Goal: Task Accomplishment & Management: Complete application form

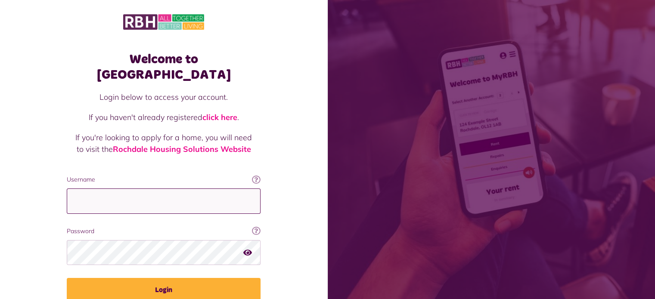
click at [75, 189] on input "Username" at bounding box center [164, 201] width 194 height 25
type input "**********"
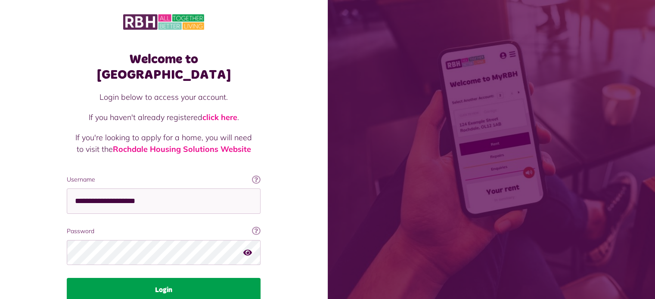
click at [161, 278] on button "Login" at bounding box center [164, 290] width 194 height 24
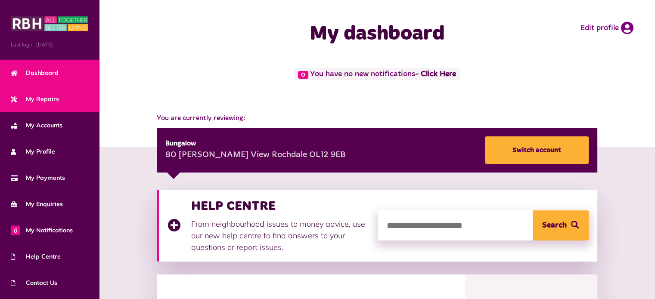
click at [34, 95] on span "My Repairs" at bounding box center [35, 99] width 48 height 9
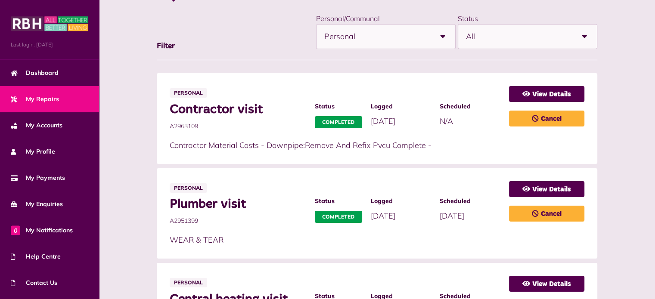
scroll to position [84, 0]
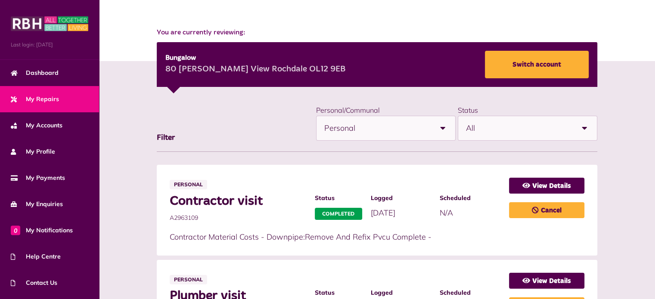
click at [586, 127] on b at bounding box center [585, 128] width 24 height 24
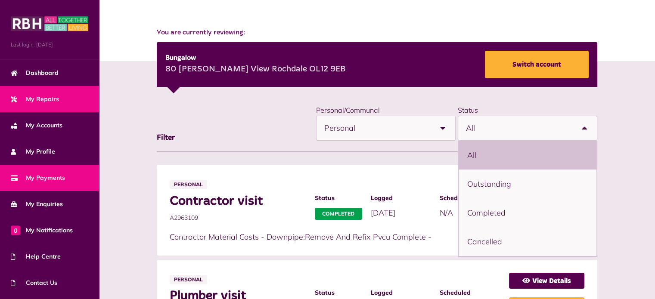
click at [31, 179] on span "My Payments" at bounding box center [38, 178] width 54 height 9
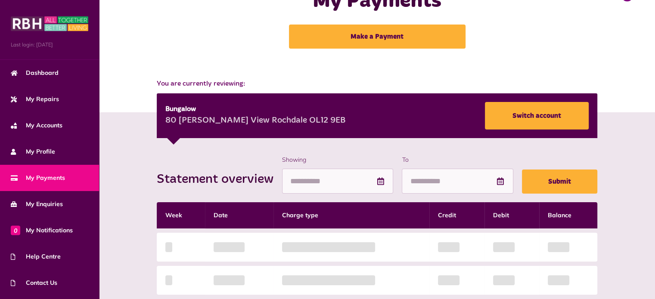
scroll to position [86, 0]
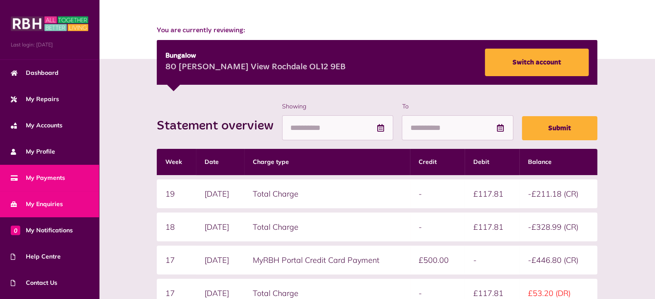
click at [55, 202] on span "My Enquiries" at bounding box center [37, 204] width 52 height 9
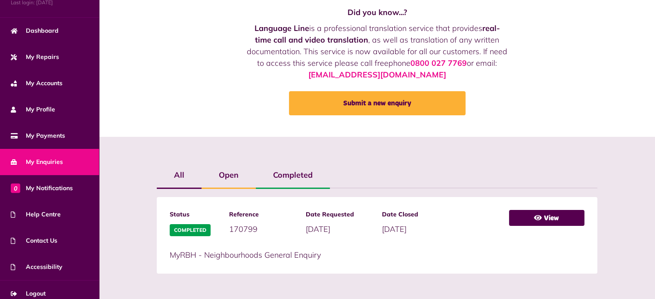
scroll to position [48, 0]
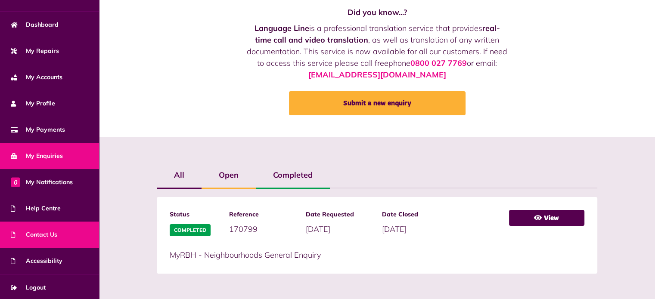
click at [35, 234] on span "Contact Us" at bounding box center [34, 235] width 47 height 9
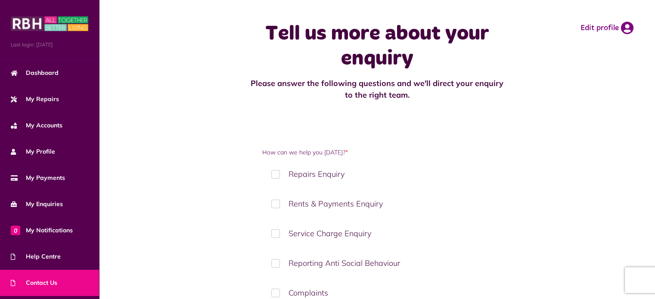
click at [274, 175] on label "Repairs Enquiry" at bounding box center [377, 174] width 230 height 25
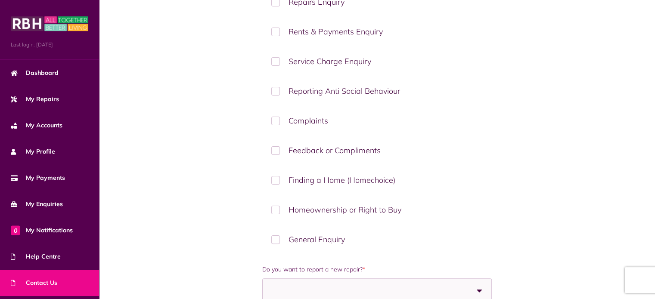
scroll to position [259, 0]
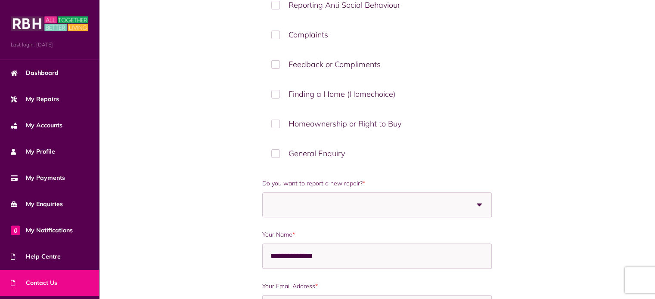
click at [477, 199] on b at bounding box center [480, 205] width 24 height 24
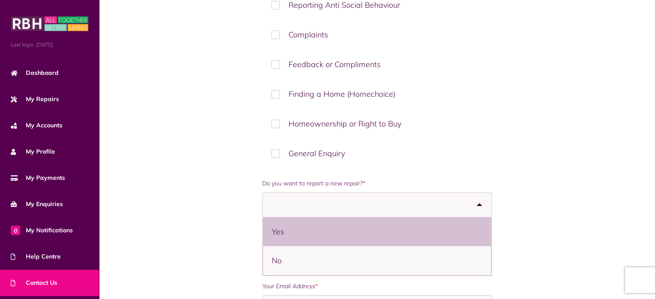
click at [280, 228] on li "Yes" at bounding box center [377, 232] width 228 height 29
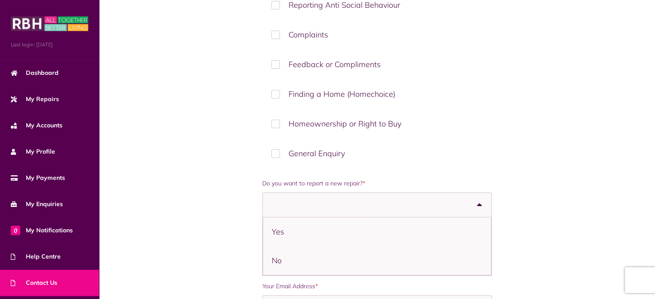
select select "***"
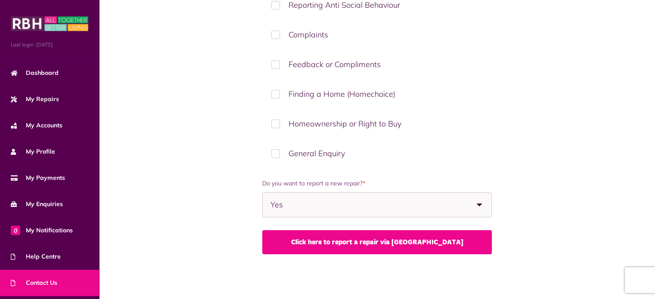
click at [388, 237] on link "Click here to report a repair via MyRBH" at bounding box center [377, 243] width 230 height 24
